Goal: Task Accomplishment & Management: Use online tool/utility

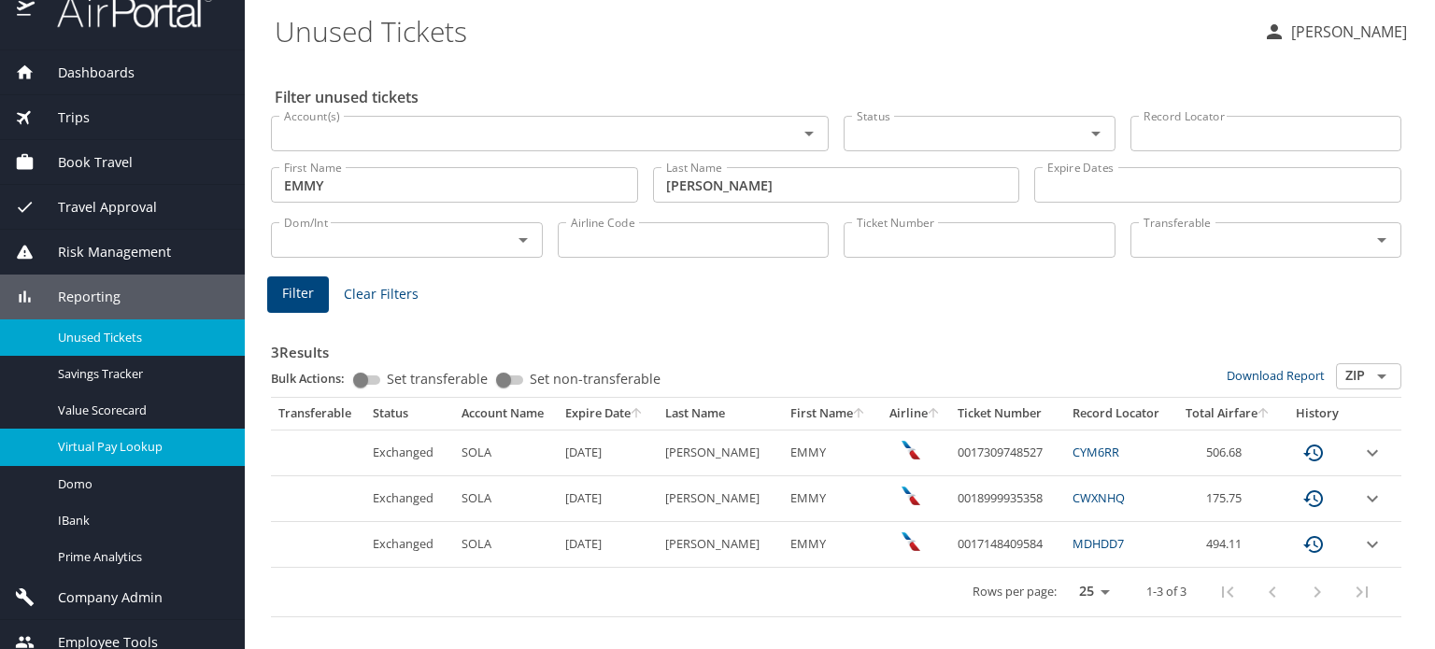
scroll to position [41, 0]
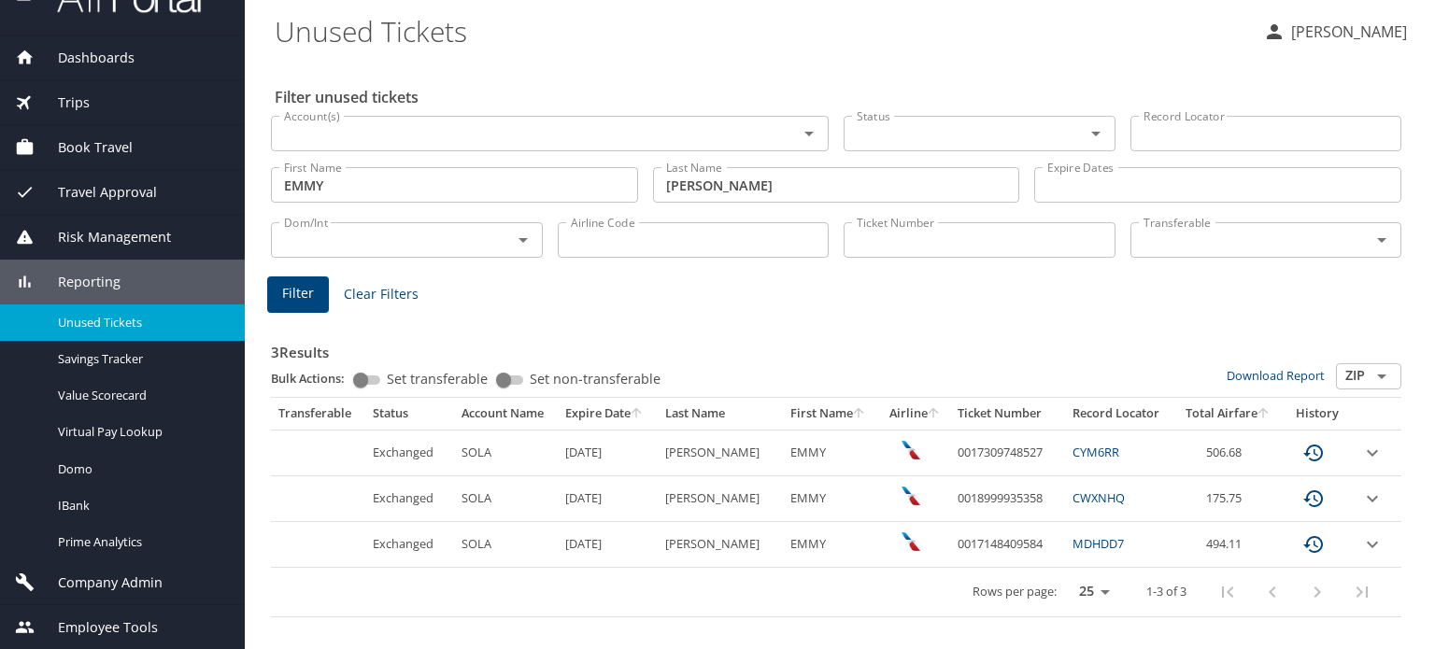
click at [136, 586] on span "Company Admin" at bounding box center [99, 583] width 128 height 21
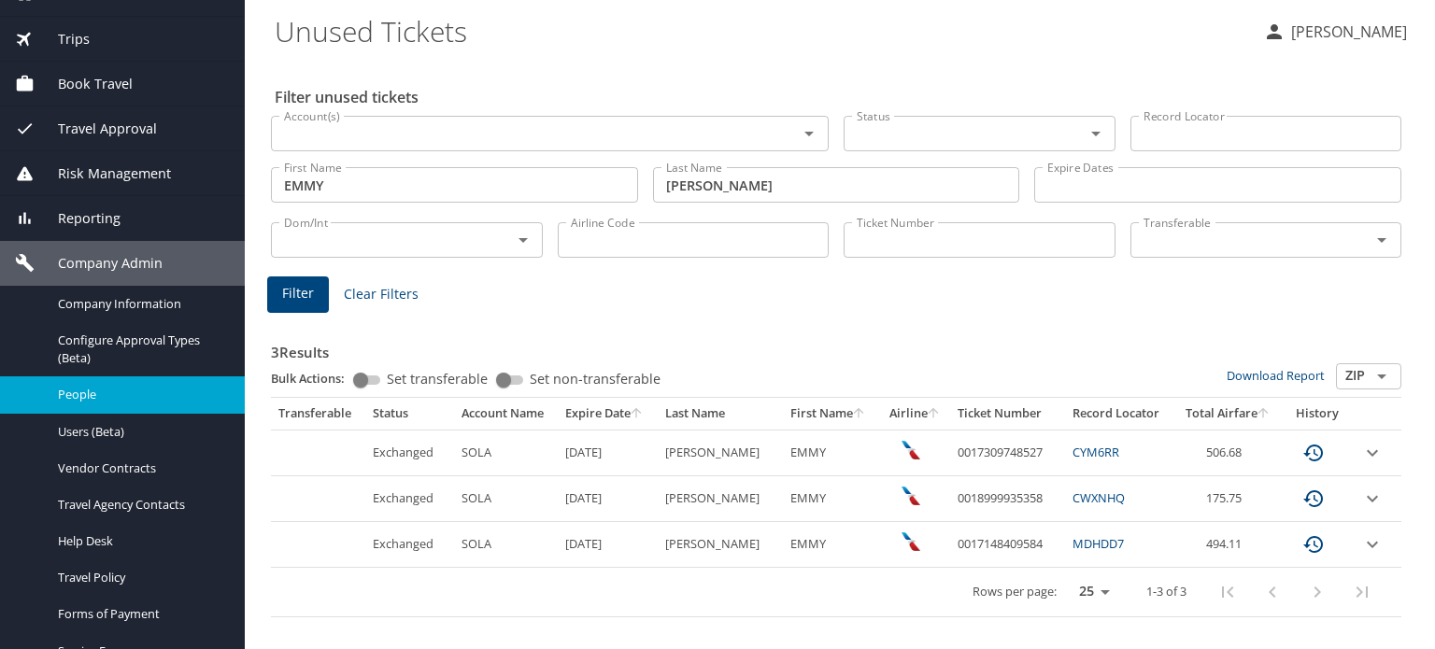
scroll to position [135, 0]
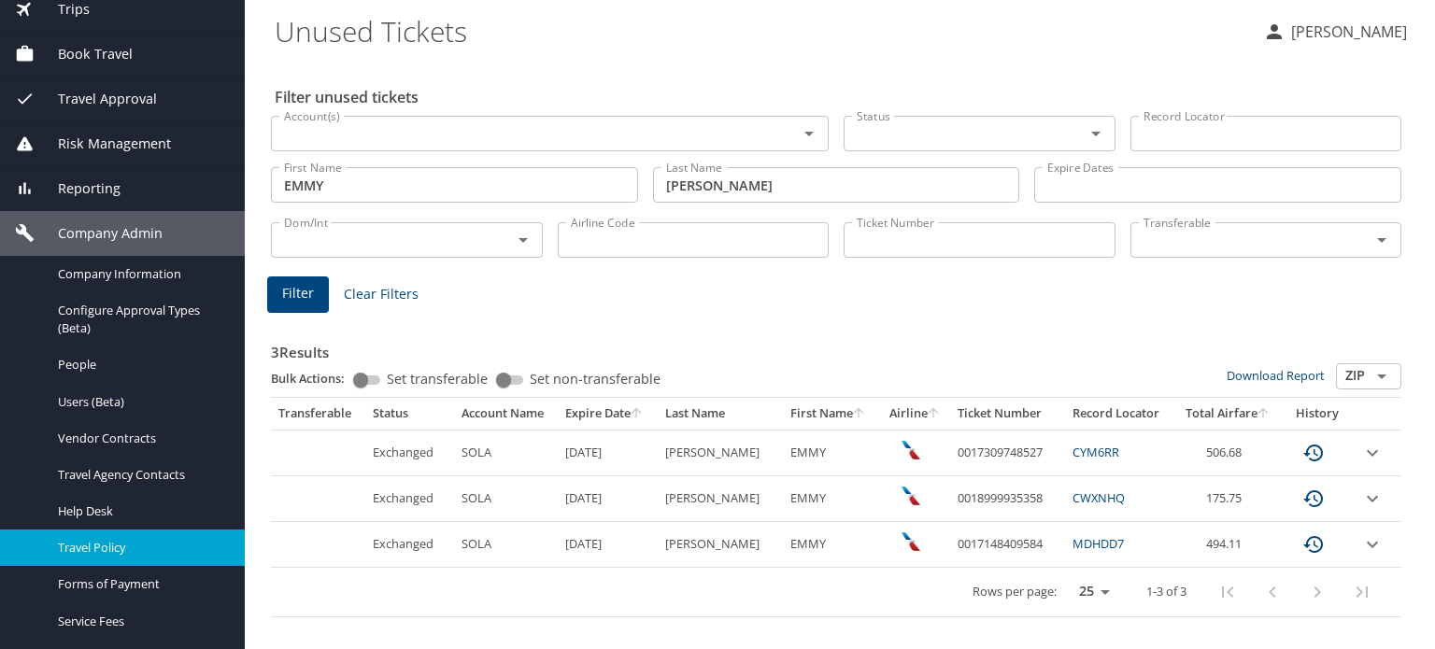
click at [102, 545] on span "Travel Policy" at bounding box center [140, 548] width 164 height 18
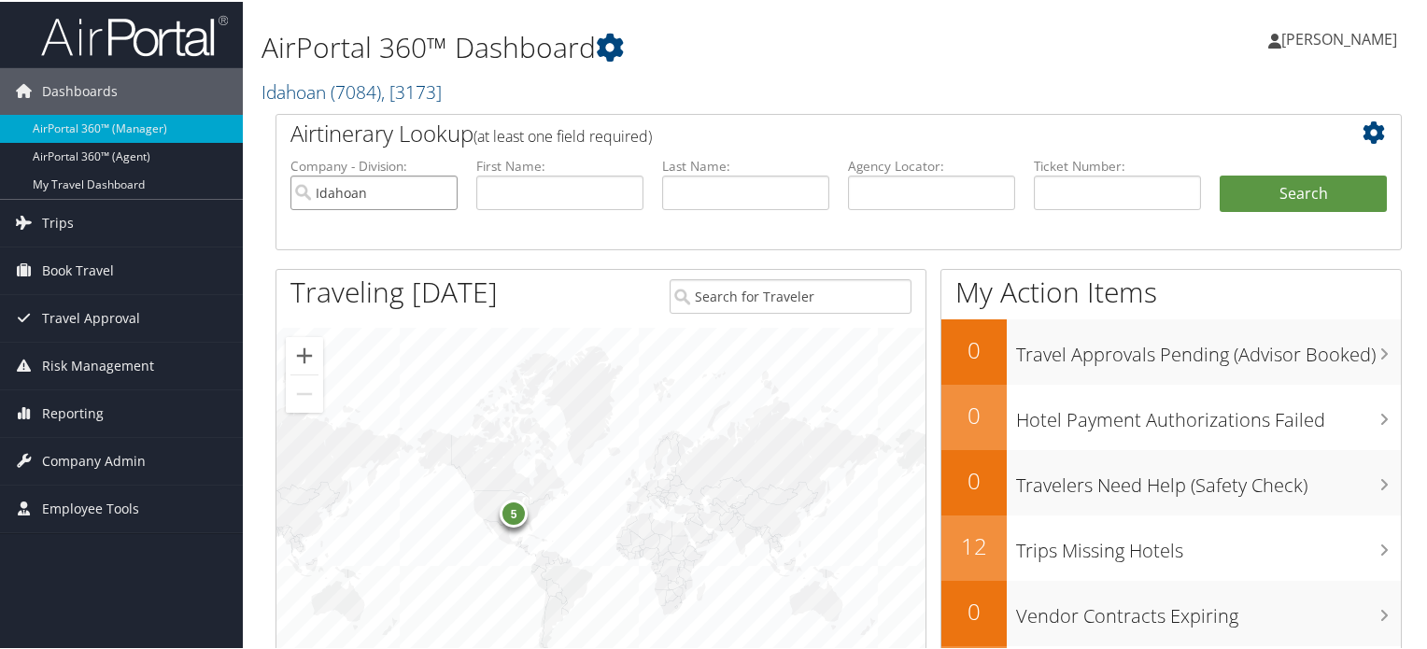
drag, startPoint x: 392, startPoint y: 187, endPoint x: 306, endPoint y: 194, distance: 86.3
click at [306, 194] on input "Idahoan" at bounding box center [374, 191] width 167 height 35
click at [869, 179] on input "text" at bounding box center [931, 191] width 167 height 35
paste input "CWXNHQ"
type input "CWXNHQ"
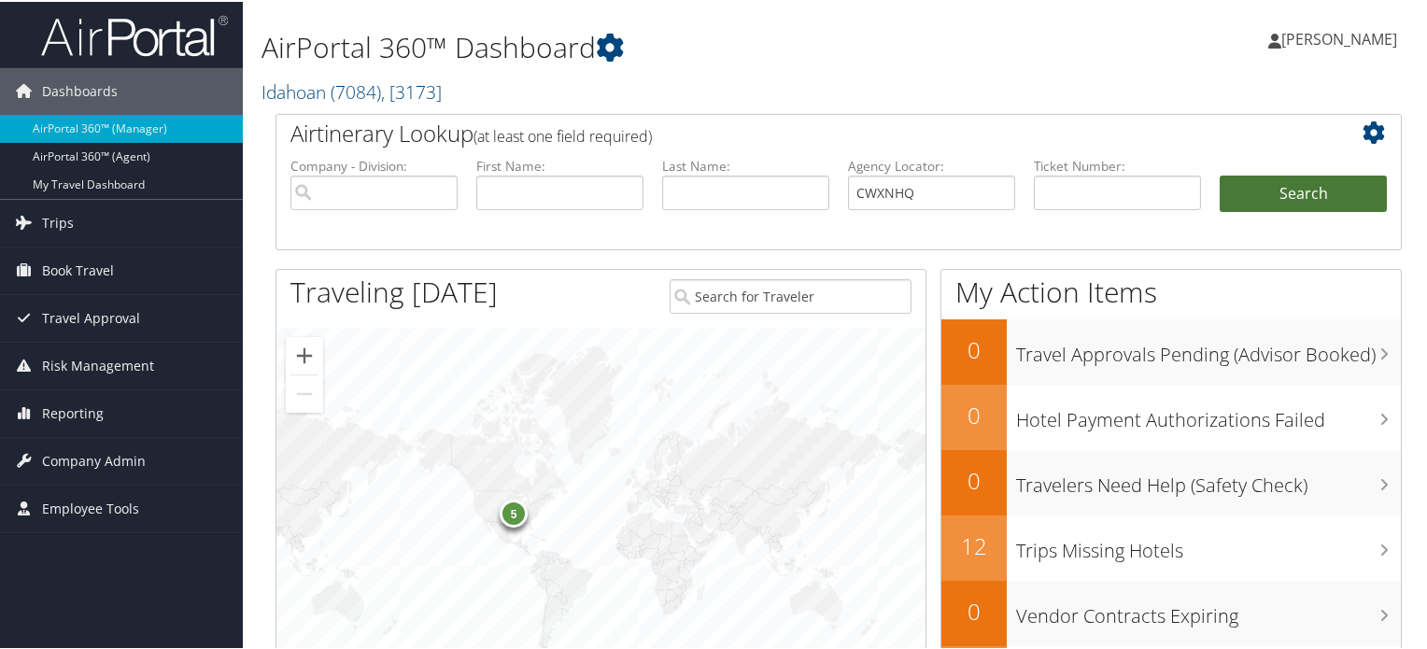
click at [1238, 193] on button "Search" at bounding box center [1303, 192] width 167 height 37
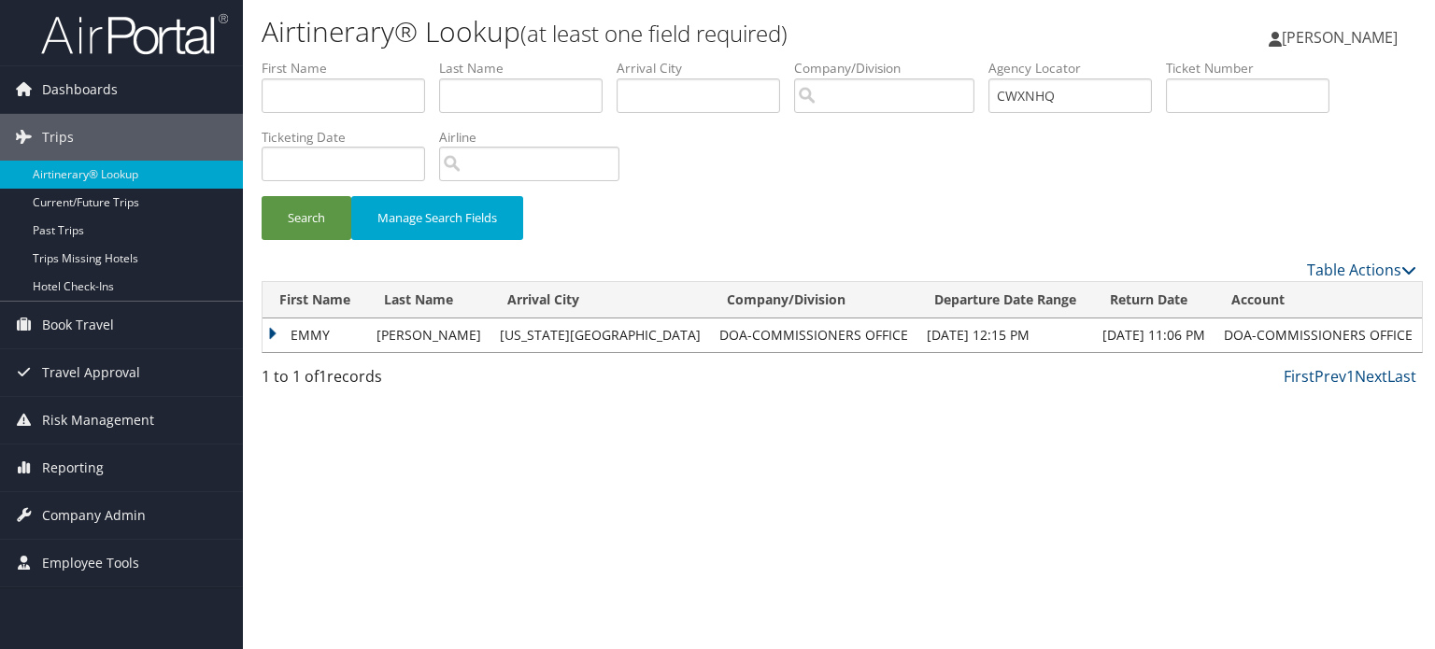
click at [710, 333] on td "DOA-COMMISSIONERS OFFICE" at bounding box center [813, 336] width 207 height 34
click at [315, 339] on td "EMMY" at bounding box center [315, 336] width 105 height 34
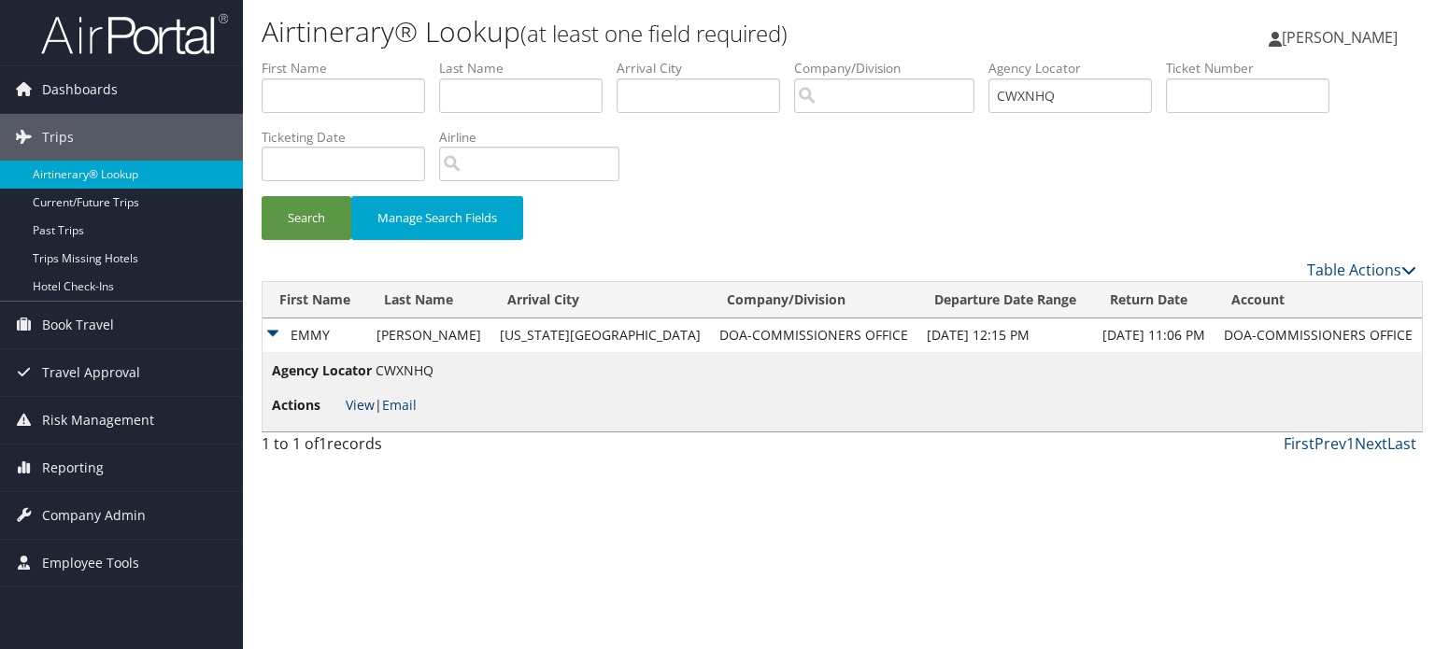
click at [365, 403] on link "View" at bounding box center [360, 405] width 29 height 18
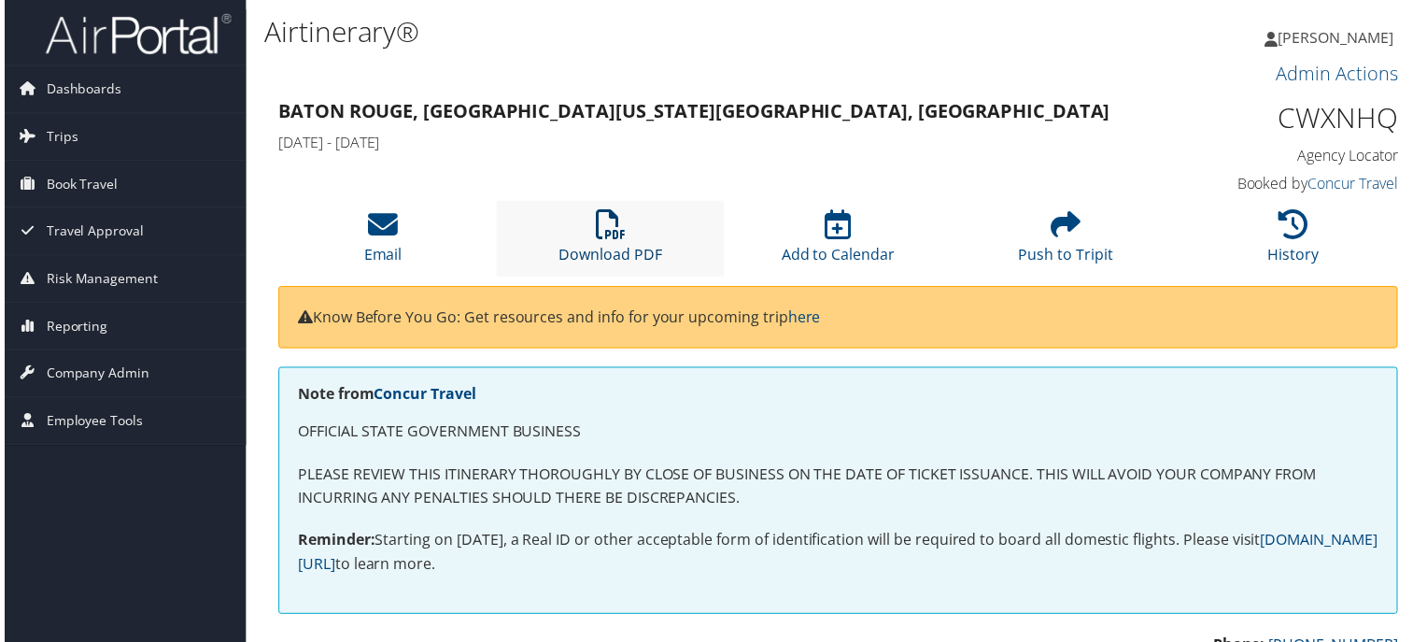
click at [606, 223] on icon at bounding box center [610, 226] width 30 height 30
